Goal: Information Seeking & Learning: Learn about a topic

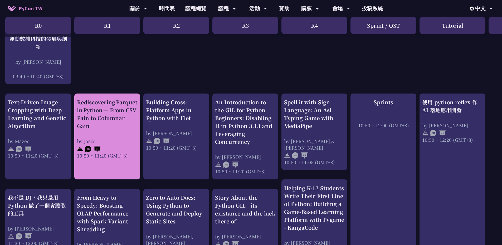
scroll to position [158, 0]
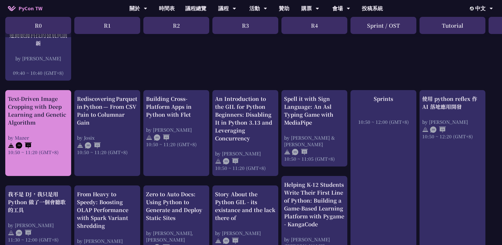
click at [49, 111] on div "Text-Driven Image Cropping with Deep Learning and Genetic Algorithm" at bounding box center [38, 111] width 61 height 32
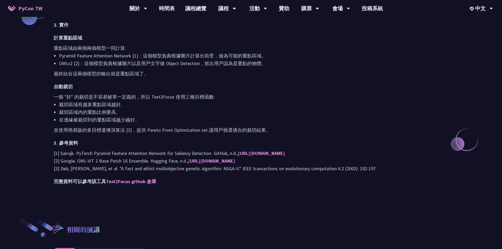
scroll to position [501, 0]
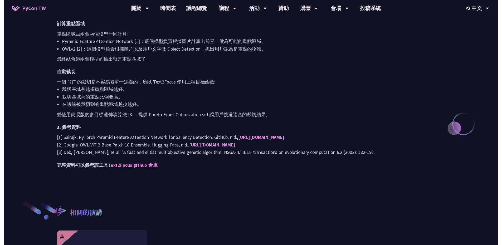
scroll to position [158, 0]
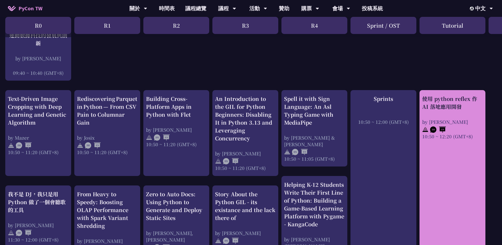
click at [431, 110] on div "使用 python reflex 作 AI 落地應用開發" at bounding box center [452, 103] width 61 height 16
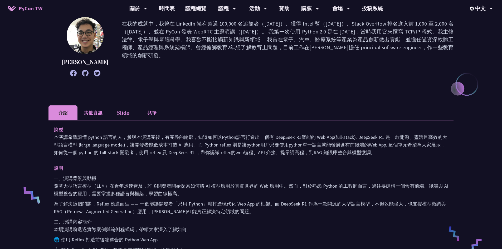
scroll to position [79, 0]
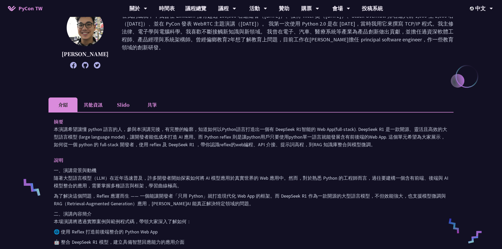
click at [91, 105] on li "其他資訊" at bounding box center [93, 105] width 31 height 15
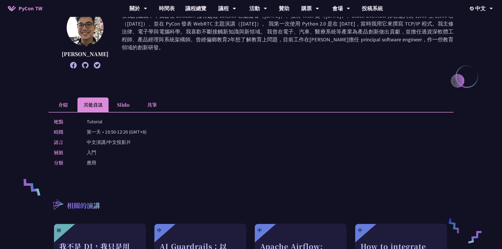
click at [122, 107] on li "Slido" at bounding box center [123, 105] width 29 height 15
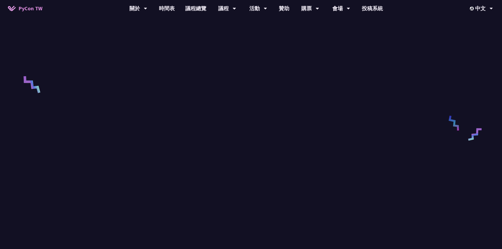
scroll to position [105, 0]
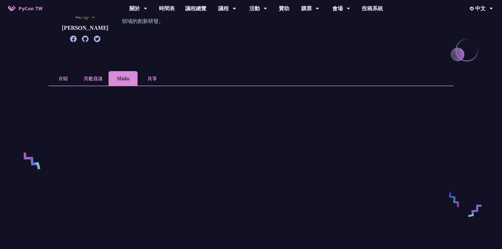
click at [150, 79] on li "共筆" at bounding box center [152, 78] width 29 height 15
click at [130, 78] on li "Slido" at bounding box center [123, 78] width 29 height 15
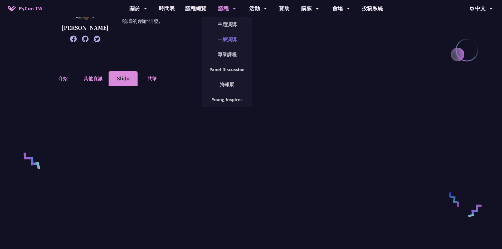
click at [231, 41] on link "一般演講" at bounding box center [227, 39] width 51 height 12
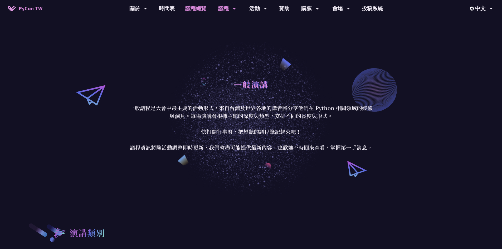
click at [197, 7] on link "議程總覽" at bounding box center [196, 8] width 32 height 17
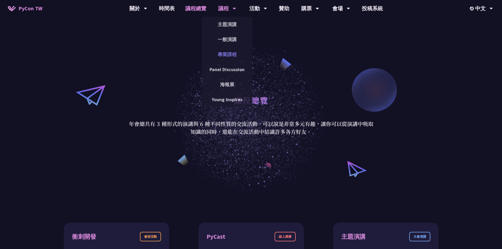
click at [228, 53] on link "專業課程" at bounding box center [227, 54] width 51 height 12
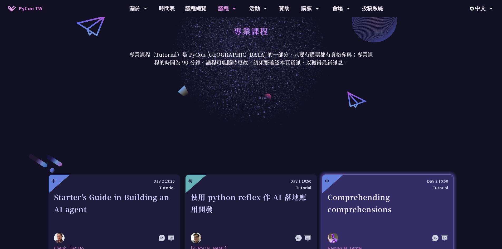
scroll to position [158, 0]
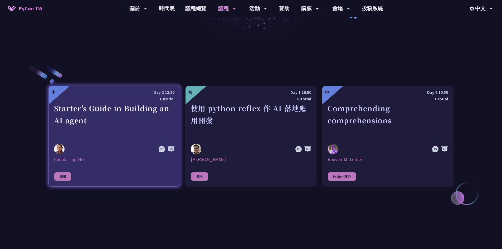
click at [148, 111] on div "Starter's Guide in Building an AI agent" at bounding box center [114, 120] width 120 height 36
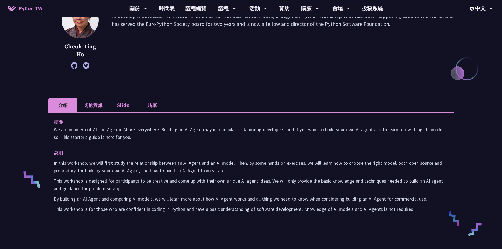
scroll to position [105, 0]
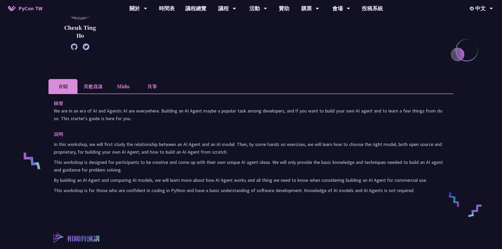
click at [97, 87] on li "其他資訊" at bounding box center [93, 86] width 31 height 15
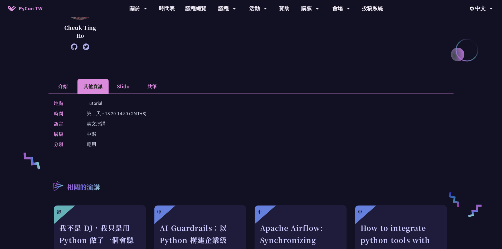
click at [126, 87] on li "Slido" at bounding box center [123, 86] width 29 height 15
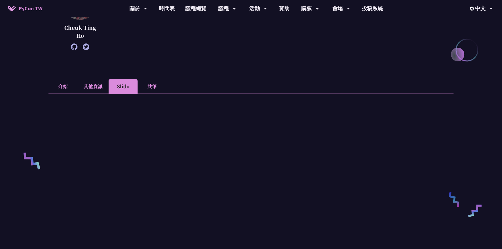
click at [147, 87] on li "共筆" at bounding box center [152, 86] width 29 height 15
click at [362, 76] on div "Starter's Guide in Building an AI agent [PERSON_NAME] After having a career as …" at bounding box center [251, 200] width 405 height 558
